Goal: Task Accomplishment & Management: Manage account settings

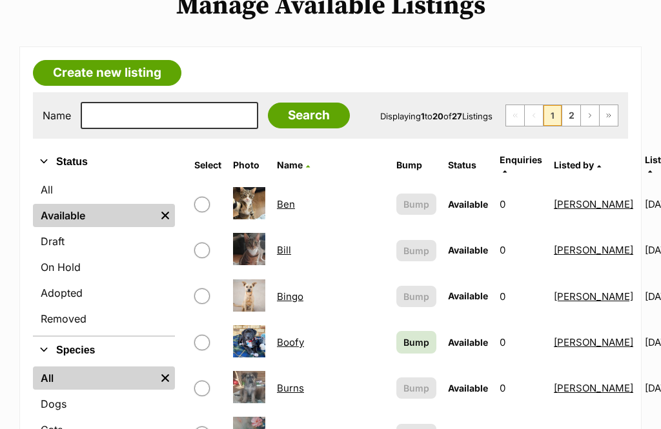
scroll to position [173, 0]
click at [404, 336] on span "Bump" at bounding box center [417, 343] width 26 height 14
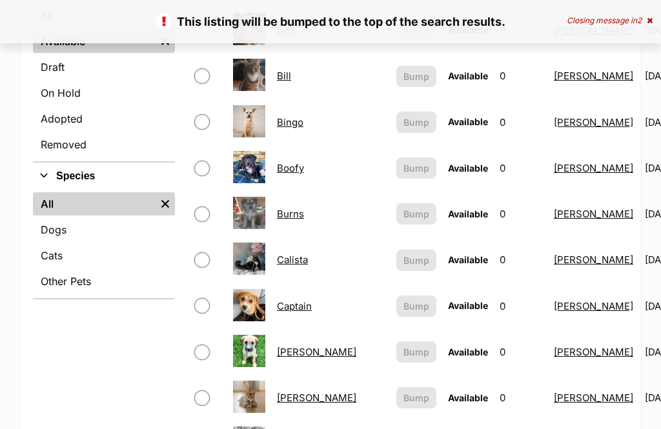
scroll to position [347, 0]
click at [404, 116] on span "Bump" at bounding box center [417, 123] width 26 height 14
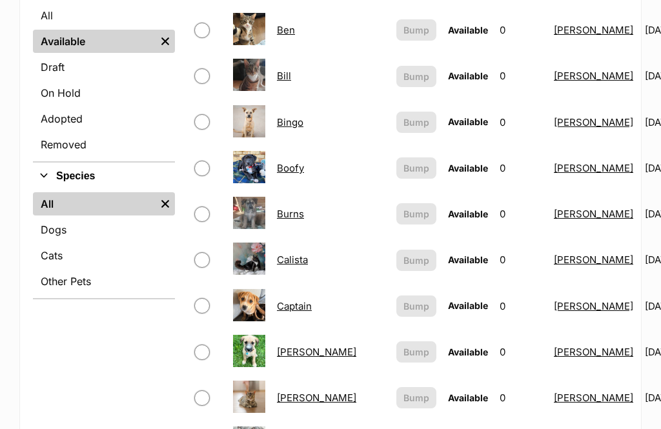
click at [282, 123] on td "Bingo" at bounding box center [331, 122] width 118 height 45
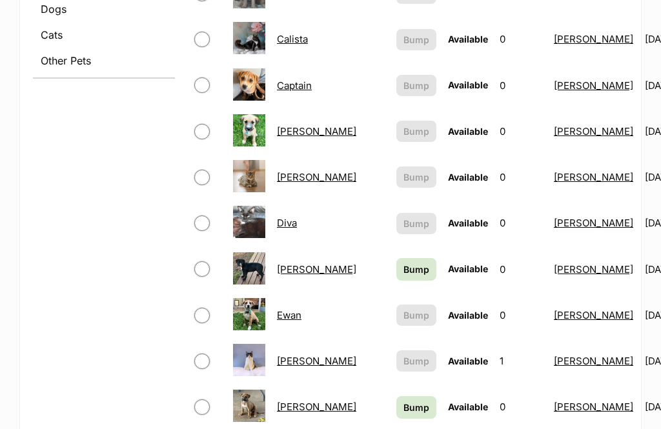
scroll to position [580, 0]
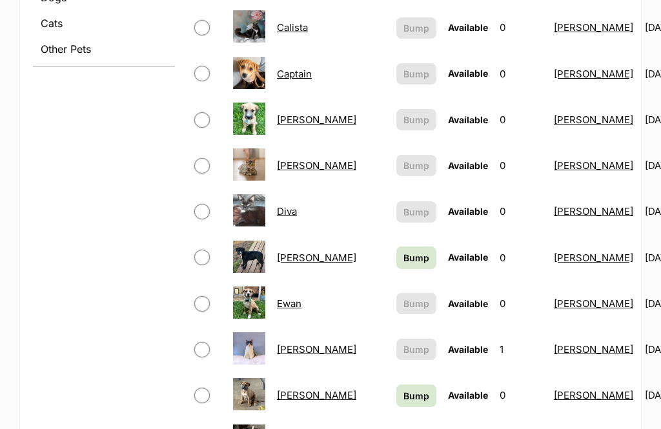
click at [404, 251] on span "Bump" at bounding box center [417, 258] width 26 height 14
